Goal: Task Accomplishment & Management: Manage account settings

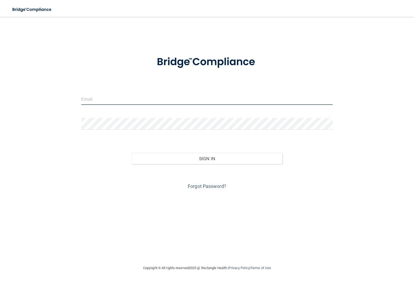
type input "[EMAIL_ADDRESS][DOMAIN_NAME]"
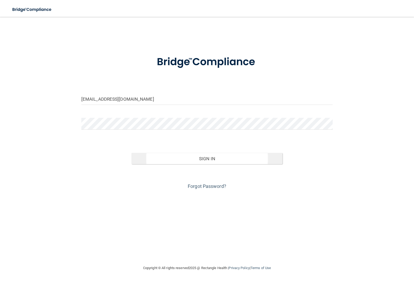
click at [199, 157] on button "Sign In" at bounding box center [206, 159] width 151 height 12
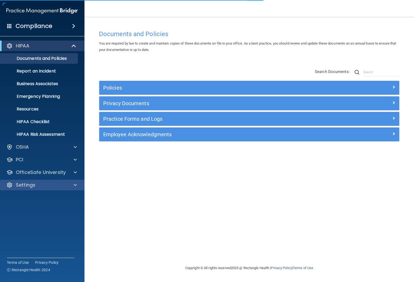
click at [37, 184] on div "Settings" at bounding box center [34, 185] width 65 height 6
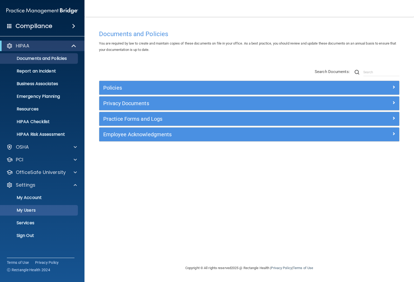
click at [42, 209] on p "My Users" at bounding box center [39, 210] width 72 height 5
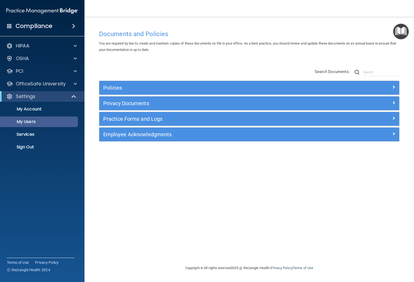
select select "20"
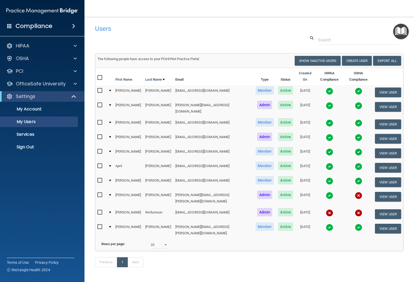
click at [101, 210] on input "checkbox" at bounding box center [100, 212] width 6 height 4
checkbox input "true"
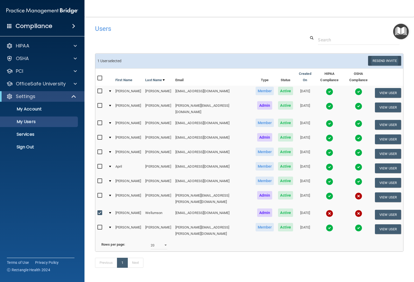
click at [382, 61] on button "Resend Invite" at bounding box center [384, 61] width 33 height 10
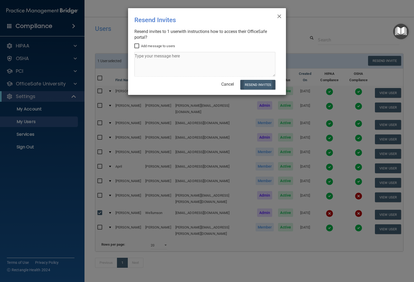
click at [264, 84] on button "Resend Invites" at bounding box center [257, 85] width 35 height 10
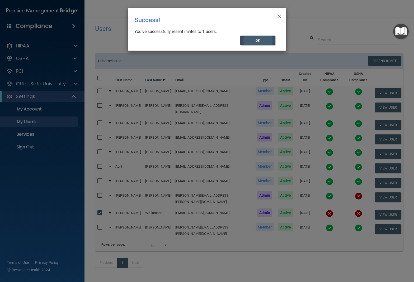
click at [267, 40] on button "OK" at bounding box center [257, 41] width 35 height 10
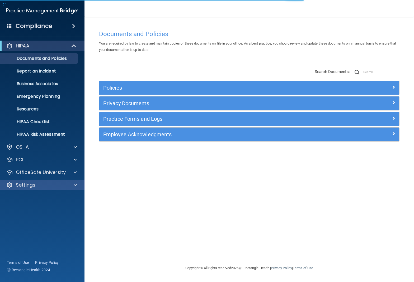
click at [62, 186] on div "Settings" at bounding box center [34, 185] width 65 height 6
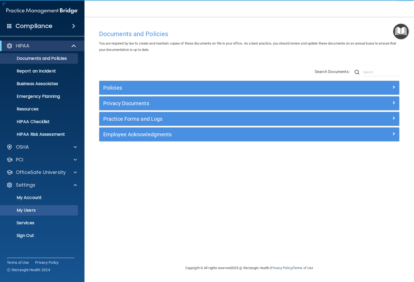
click at [54, 208] on p "My Users" at bounding box center [39, 210] width 72 height 5
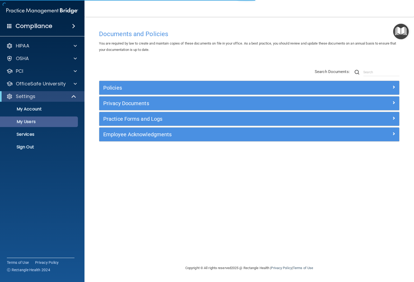
select select "20"
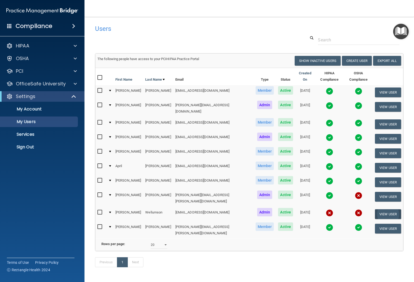
click at [393, 209] on button "View User" at bounding box center [388, 214] width 26 height 10
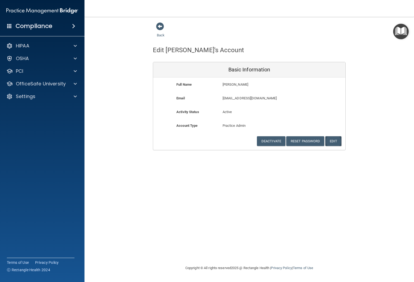
click at [331, 137] on button "Edit" at bounding box center [333, 141] width 16 height 10
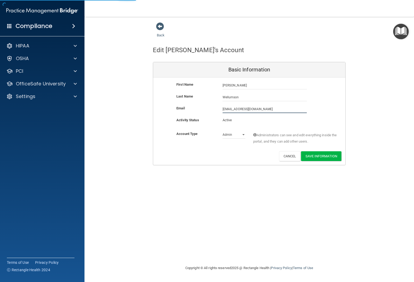
drag, startPoint x: 274, startPoint y: 109, endPoint x: 203, endPoint y: 104, distance: 70.6
click at [203, 104] on div "First Name [PERSON_NAME] [PERSON_NAME] Last Name [PERSON_NAME] Email [EMAIL_ADD…" at bounding box center [249, 122] width 192 height 88
type input "[EMAIL_ADDRESS][DOMAIN_NAME]"
click at [314, 155] on button "Save Information" at bounding box center [321, 156] width 40 height 10
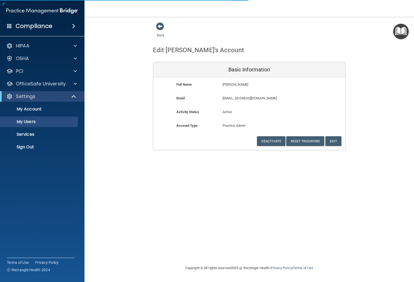
select select "20"
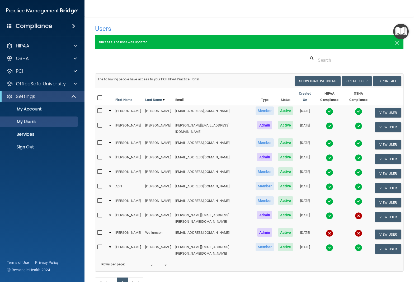
click at [101, 231] on input "checkbox" at bounding box center [100, 233] width 6 height 4
checkbox input "true"
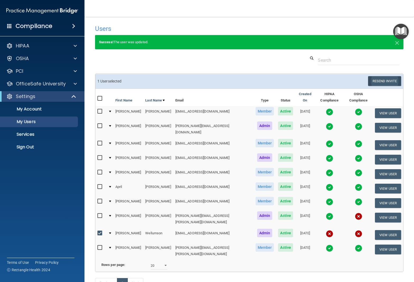
click at [378, 81] on button "Resend Invite" at bounding box center [384, 81] width 33 height 10
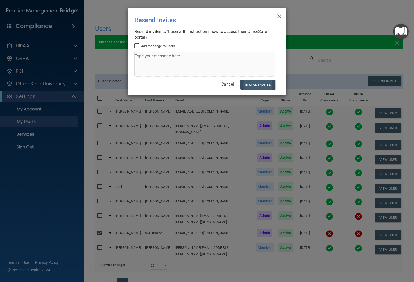
click at [264, 84] on button "Resend Invites" at bounding box center [257, 85] width 35 height 10
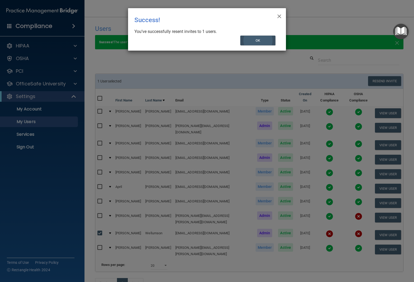
click at [260, 41] on button "OK" at bounding box center [257, 41] width 35 height 10
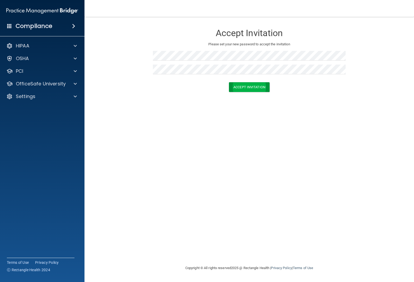
click at [249, 88] on button "Accept Invitation" at bounding box center [249, 87] width 41 height 10
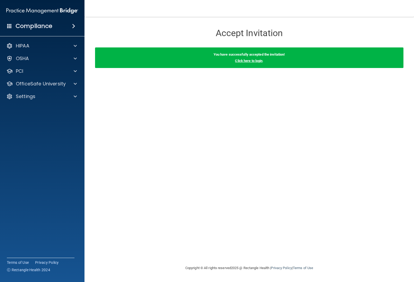
click at [248, 61] on link "Click here to login" at bounding box center [248, 61] width 27 height 4
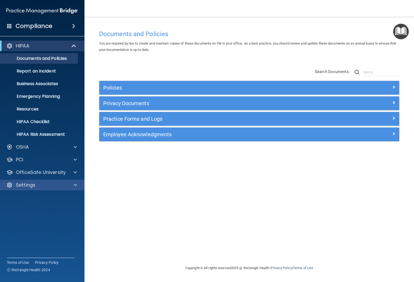
click at [63, 185] on div "Settings" at bounding box center [34, 185] width 65 height 6
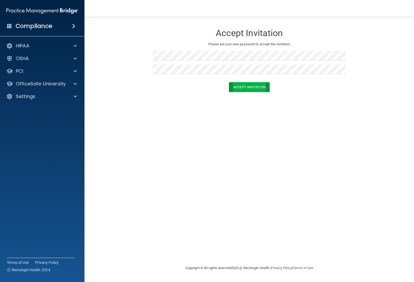
click at [257, 86] on button "Accept Invitation" at bounding box center [249, 87] width 41 height 10
click at [250, 93] on button "Accept Invitation" at bounding box center [249, 95] width 41 height 10
